Goal: Check status: Check status

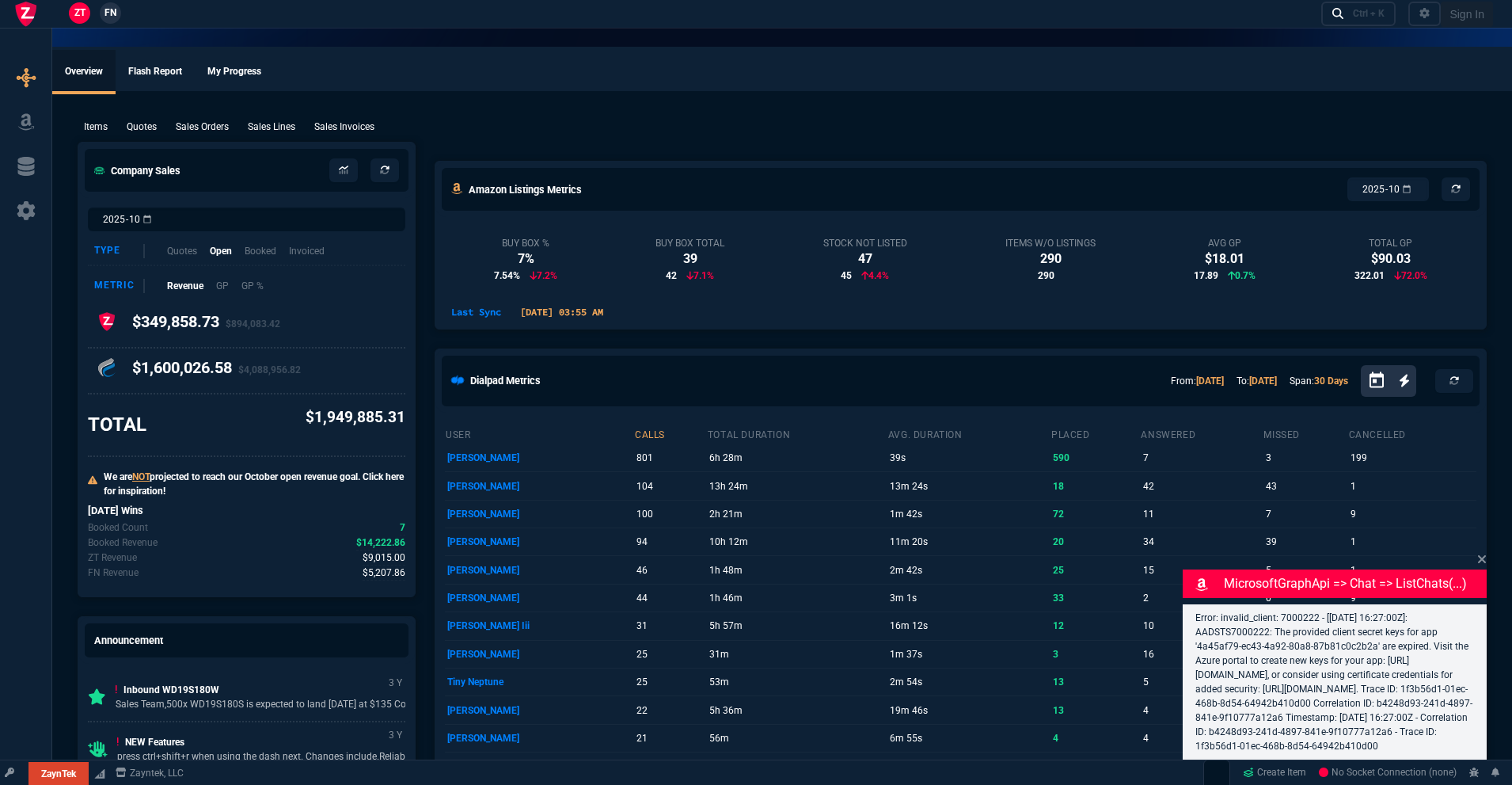
select select "18: totals"
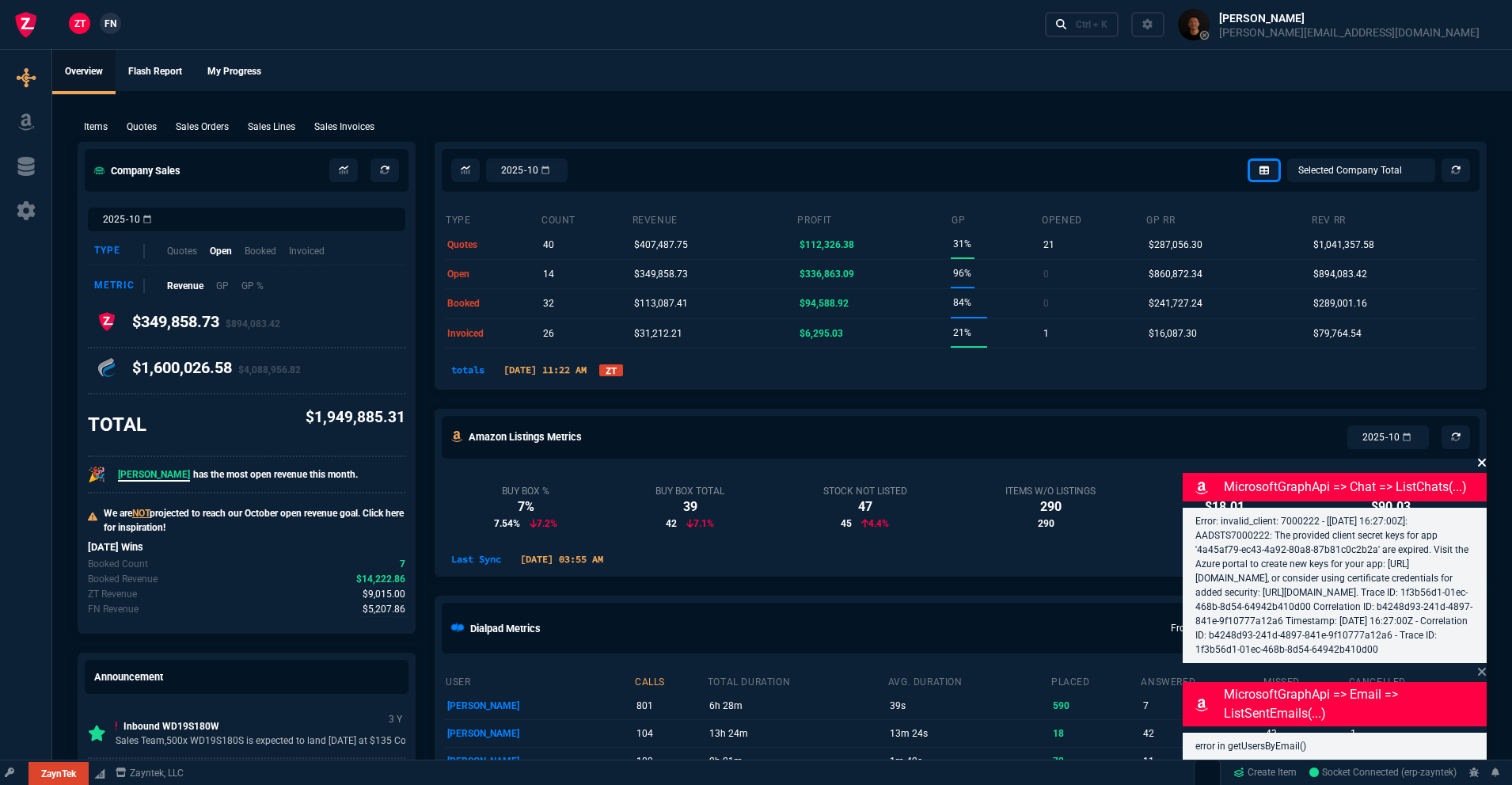
click at [1481, 543] on div "Error: invalid_client: 7000222 - [[DATE] 16:27:00Z]: AADSTS7000222: The provide…" at bounding box center [1334, 585] width 304 height 155
click at [1480, 459] on icon at bounding box center [1482, 462] width 8 height 8
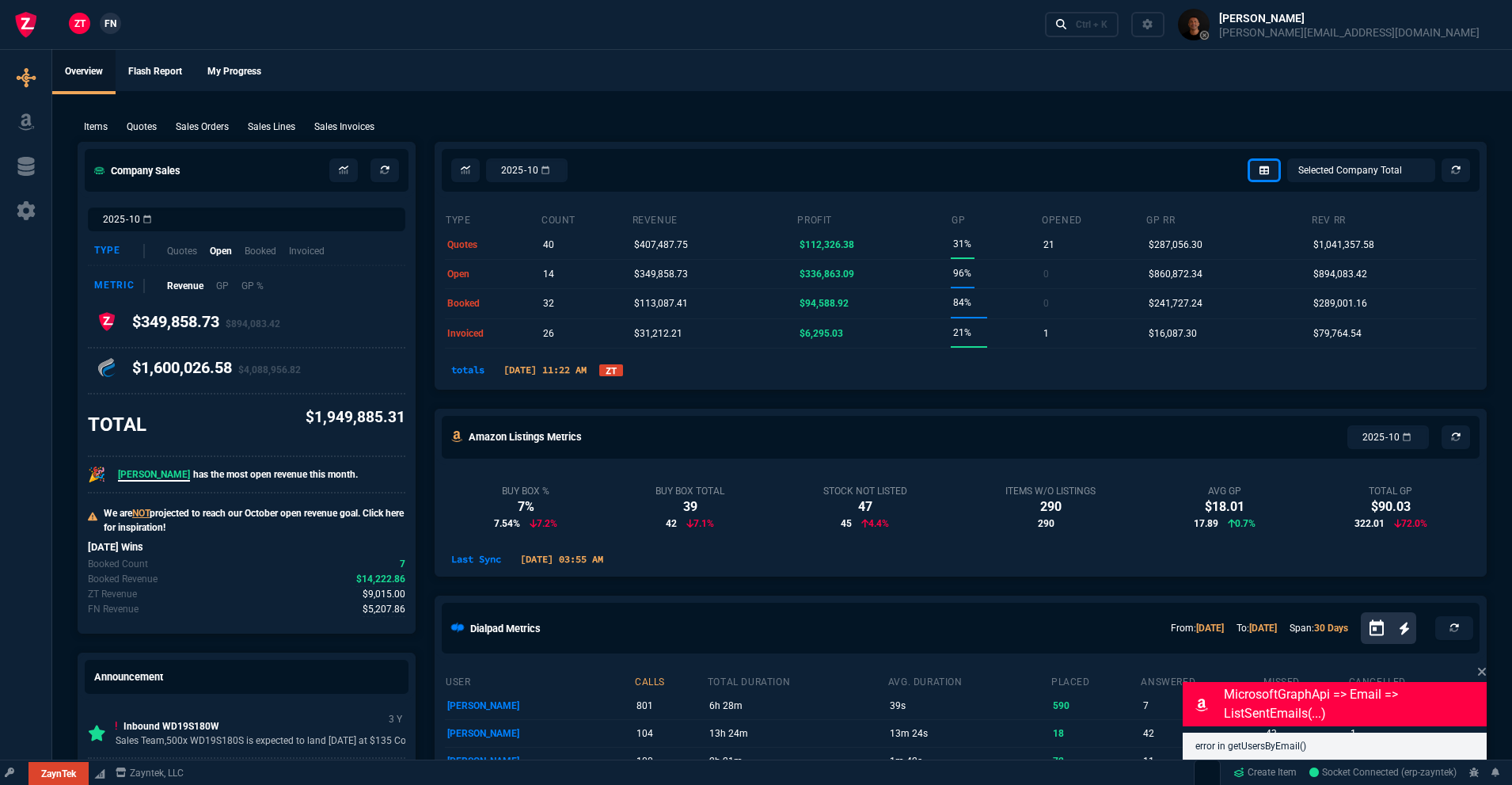
drag, startPoint x: 1485, startPoint y: 672, endPoint x: 1353, endPoint y: 617, distance: 143.0
click at [1485, 671] on icon at bounding box center [1482, 671] width 9 height 13
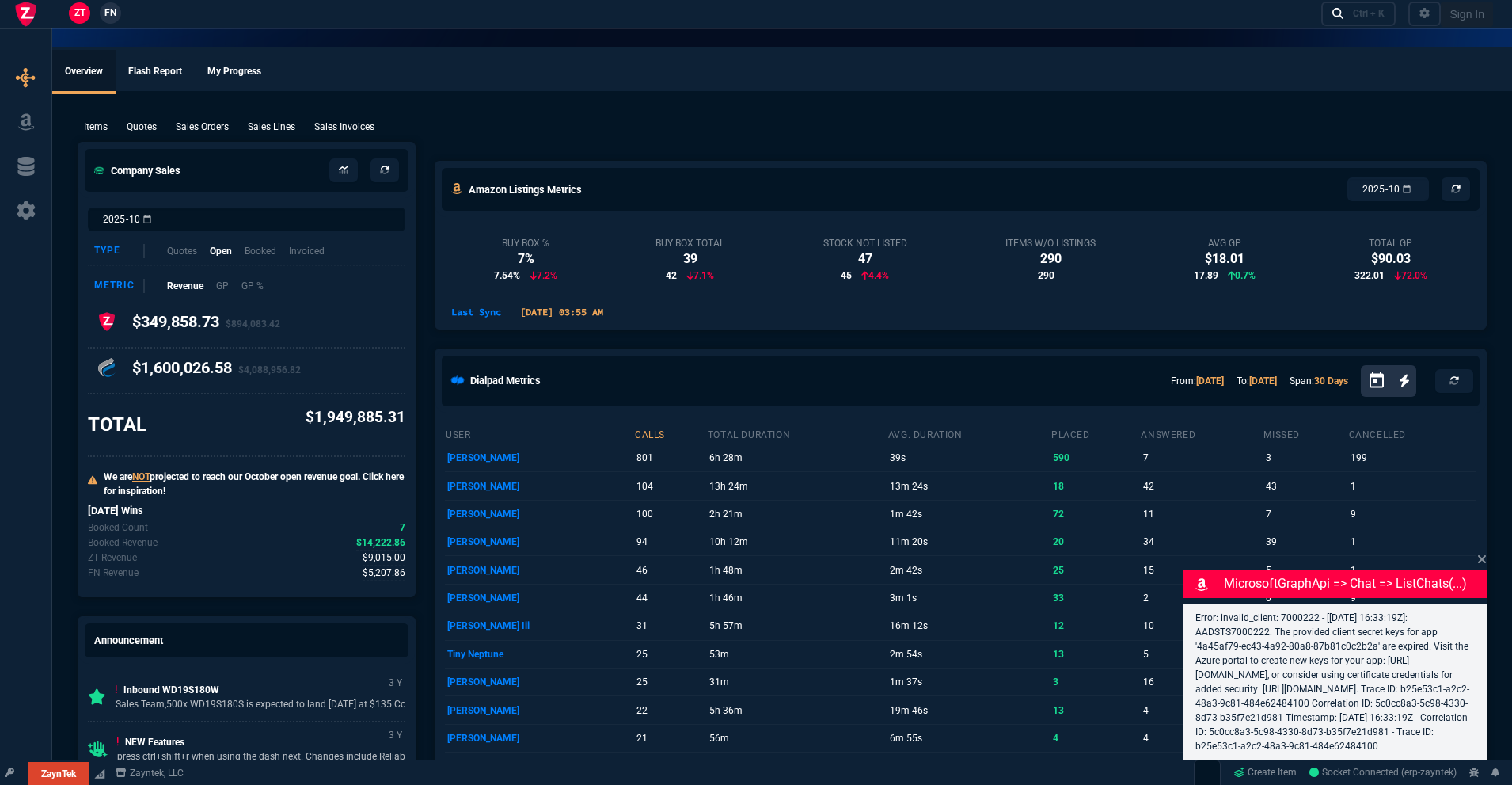
select select "18: totals"
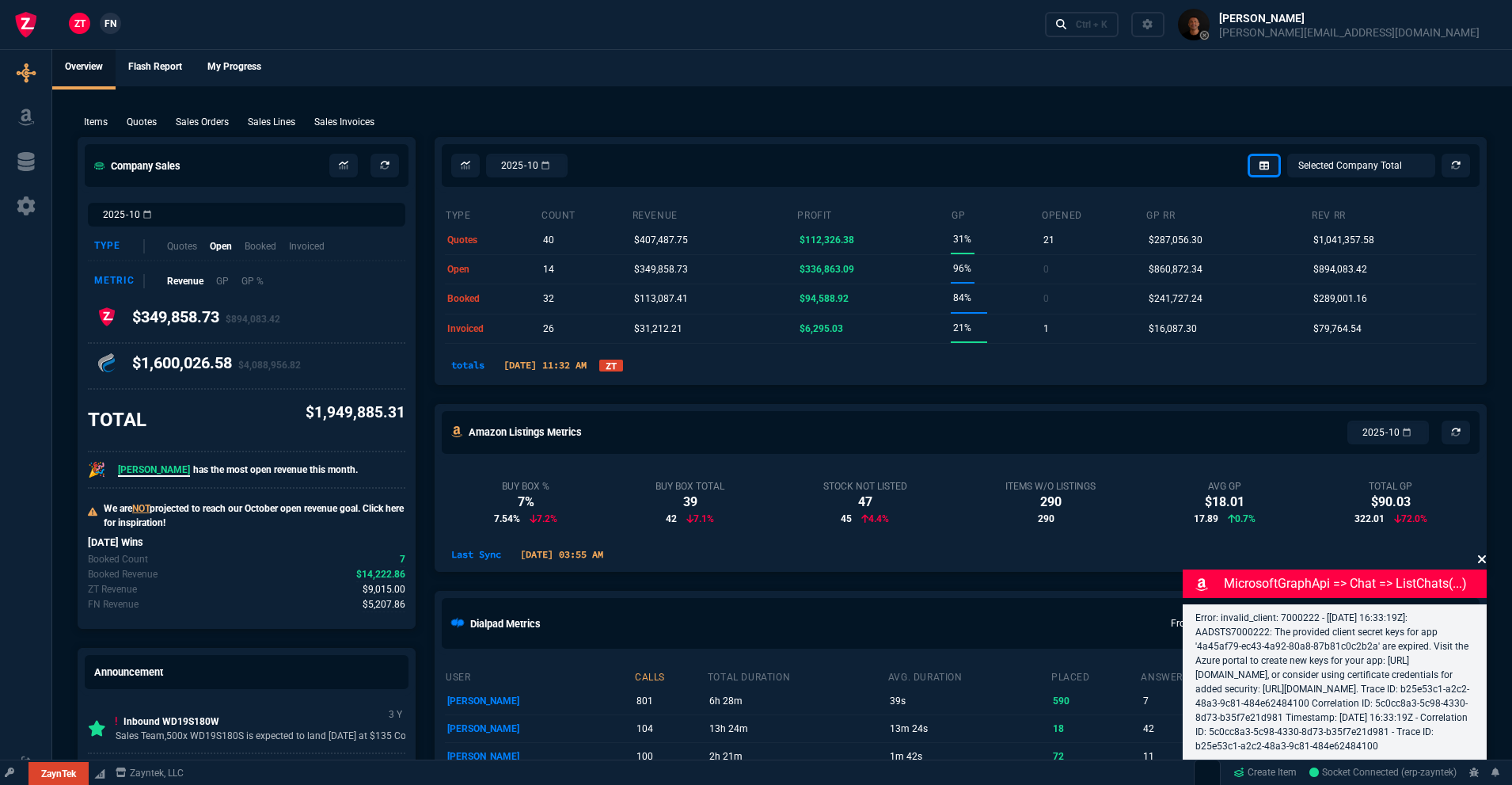
click at [1483, 553] on icon at bounding box center [1482, 559] width 9 height 13
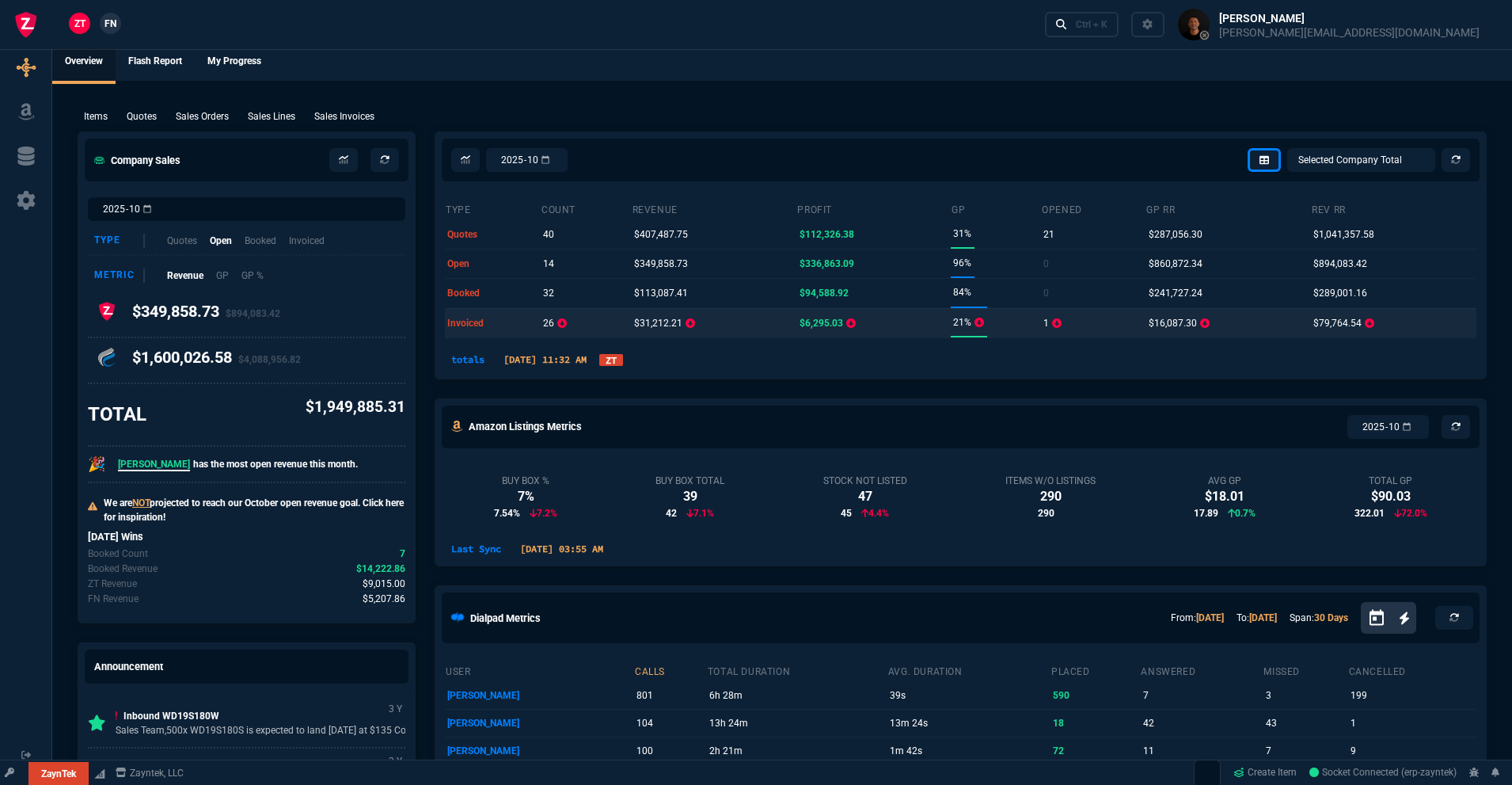
scroll to position [12, 0]
